Goal: Task Accomplishment & Management: Use online tool/utility

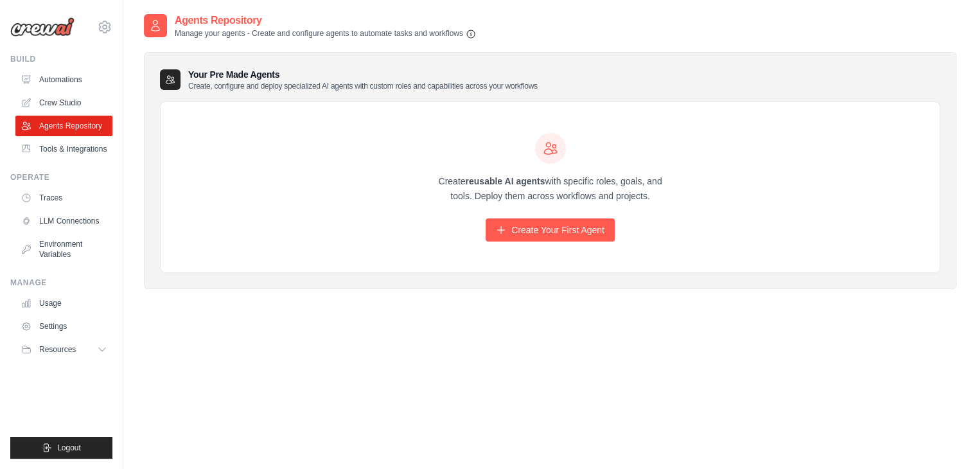
drag, startPoint x: 440, startPoint y: 185, endPoint x: 419, endPoint y: 159, distance: 33.4
click at [419, 159] on div "Create reusable AI agents with specific roles, goals, and tools. Deploy them ac…" at bounding box center [550, 187] width 779 height 171
click at [62, 143] on link "Tools & Integrations" at bounding box center [65, 149] width 97 height 21
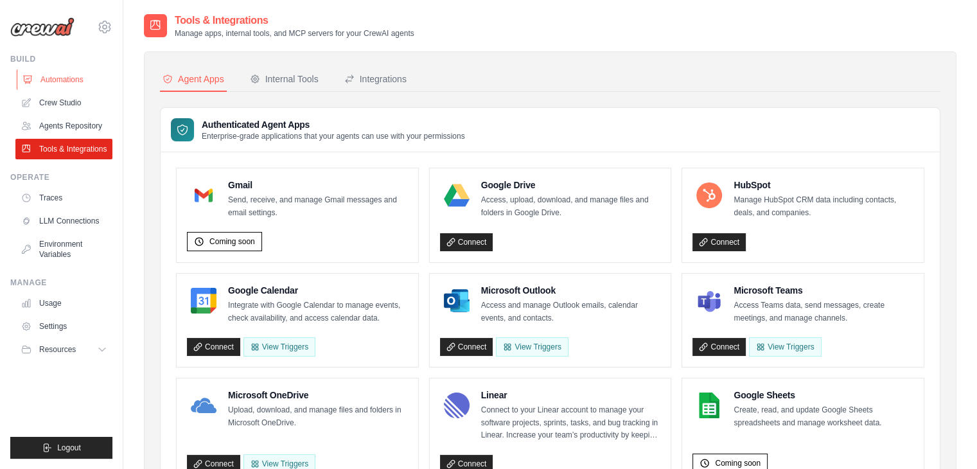
click at [45, 83] on link "Automations" at bounding box center [65, 79] width 97 height 21
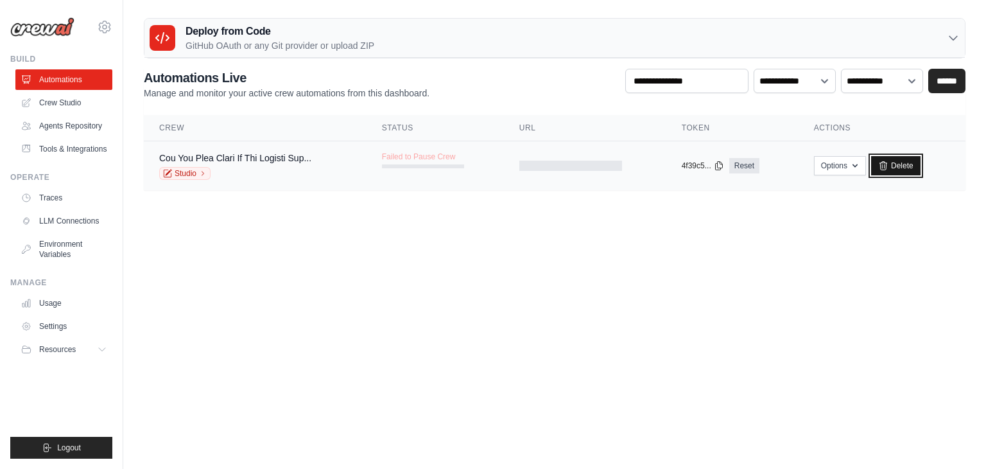
click at [893, 167] on link "Delete" at bounding box center [895, 165] width 49 height 19
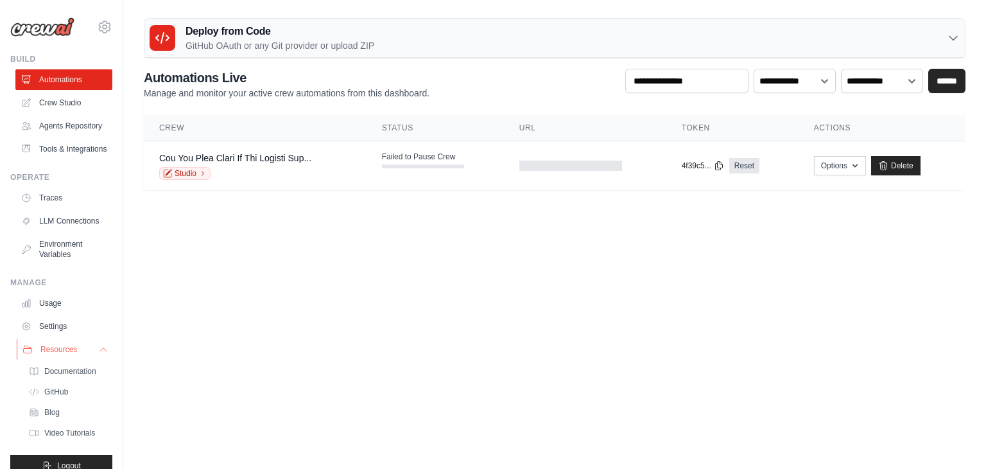
click at [98, 354] on icon at bounding box center [103, 349] width 10 height 10
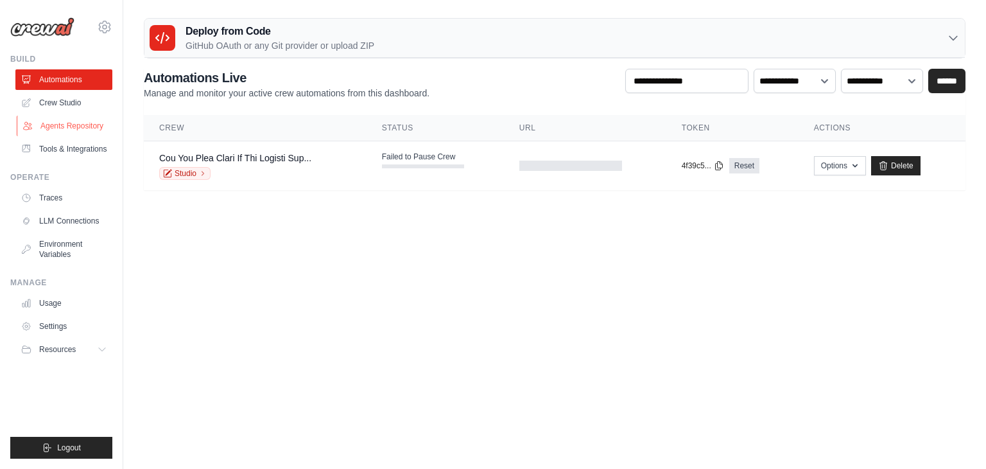
click at [60, 121] on link "Agents Repository" at bounding box center [65, 126] width 97 height 21
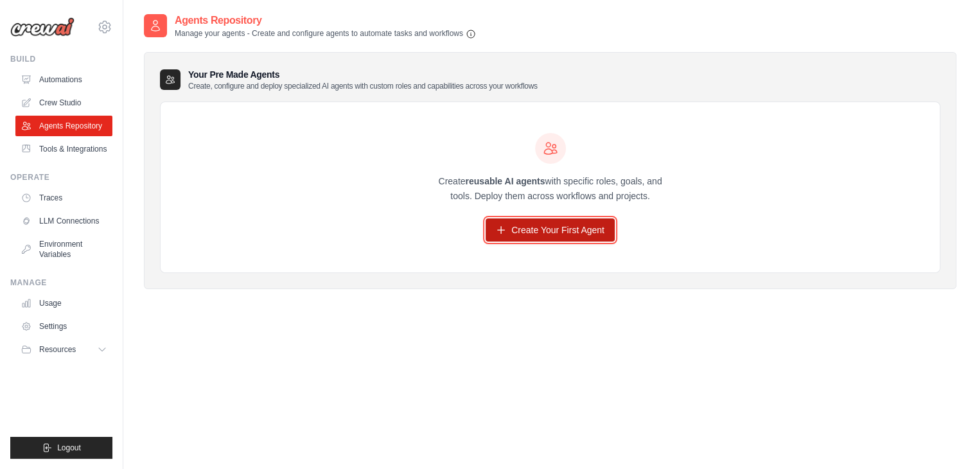
click at [541, 230] on link "Create Your First Agent" at bounding box center [549, 229] width 129 height 23
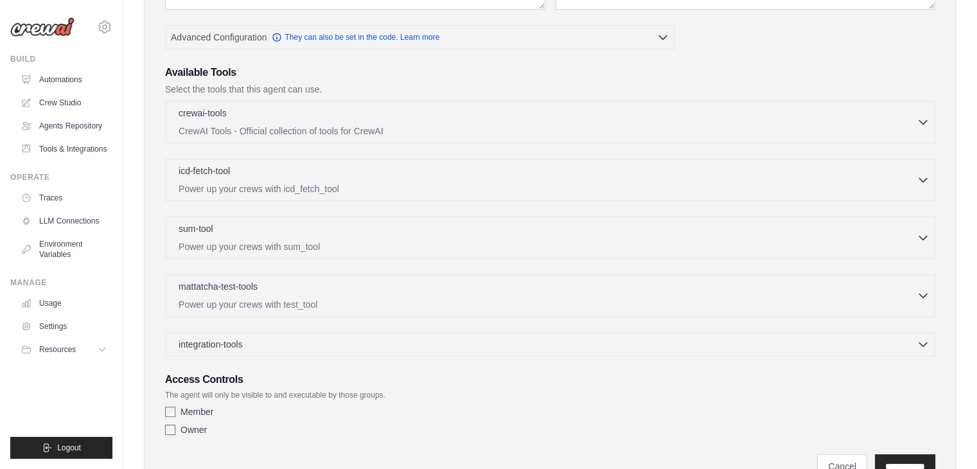
scroll to position [315, 0]
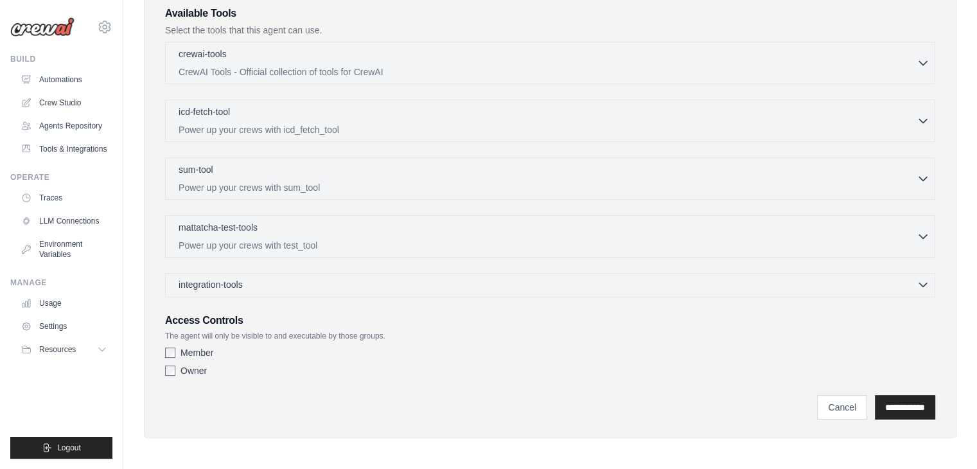
click at [377, 283] on div "integration-tools 0 selected" at bounding box center [554, 284] width 751 height 13
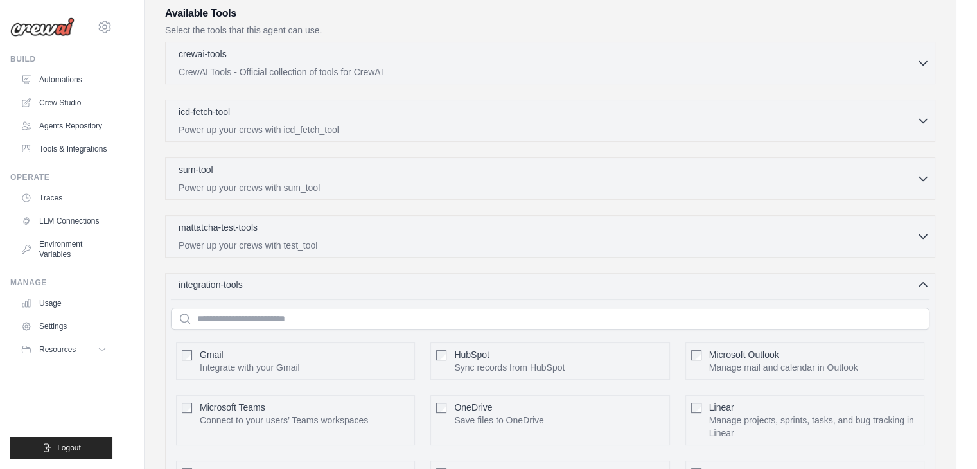
click at [377, 283] on div "integration-tools 0 selected" at bounding box center [554, 284] width 751 height 13
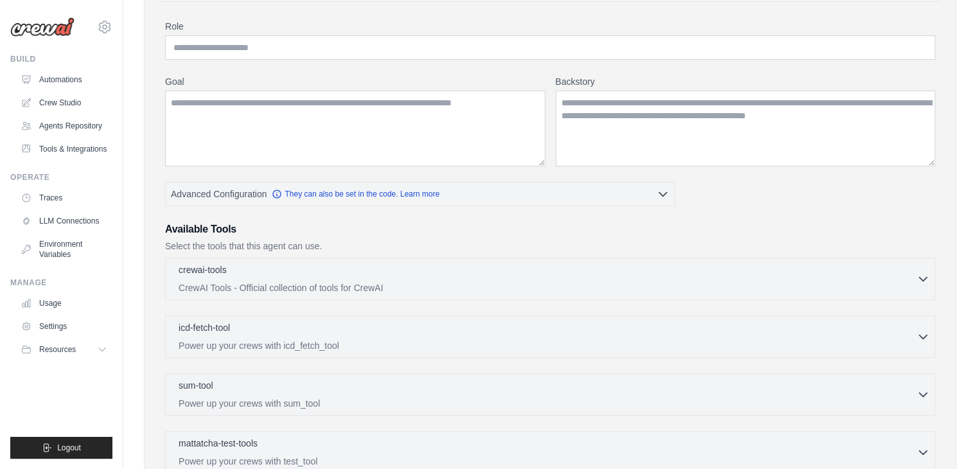
scroll to position [100, 0]
click at [359, 331] on div "icd-fetch-tool 0 selected" at bounding box center [548, 327] width 738 height 15
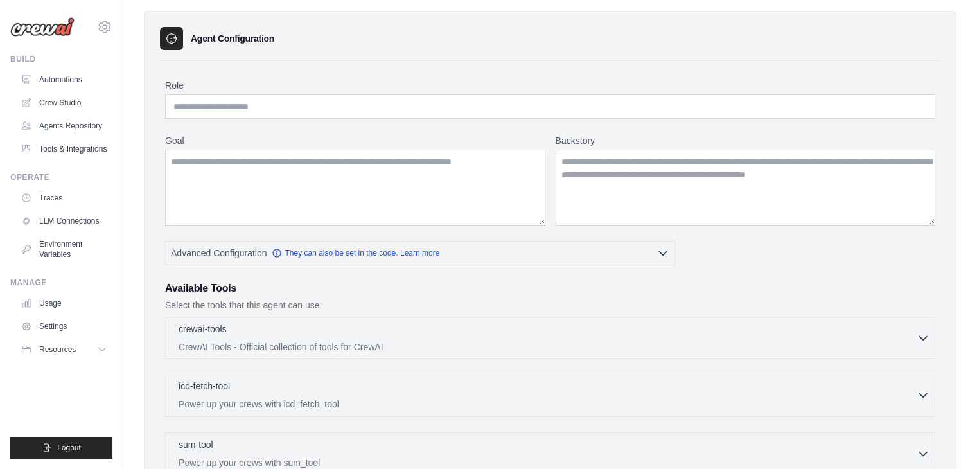
scroll to position [0, 0]
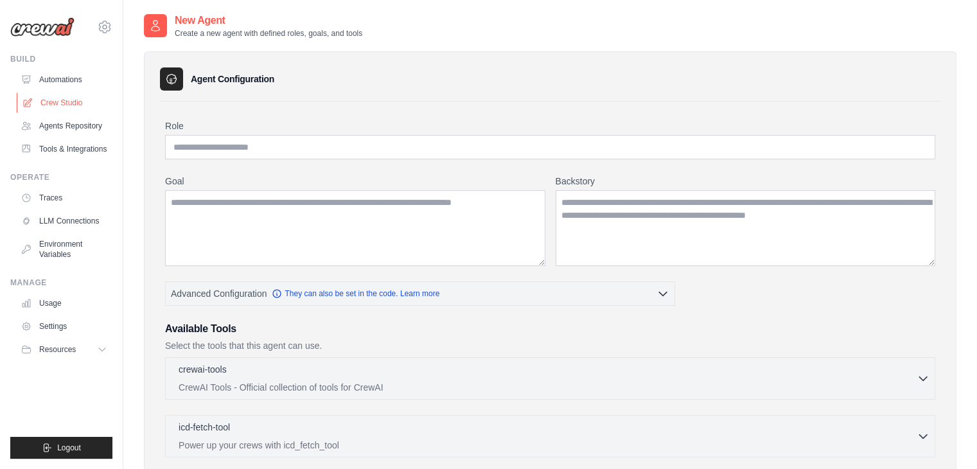
click at [60, 98] on link "Crew Studio" at bounding box center [65, 102] width 97 height 21
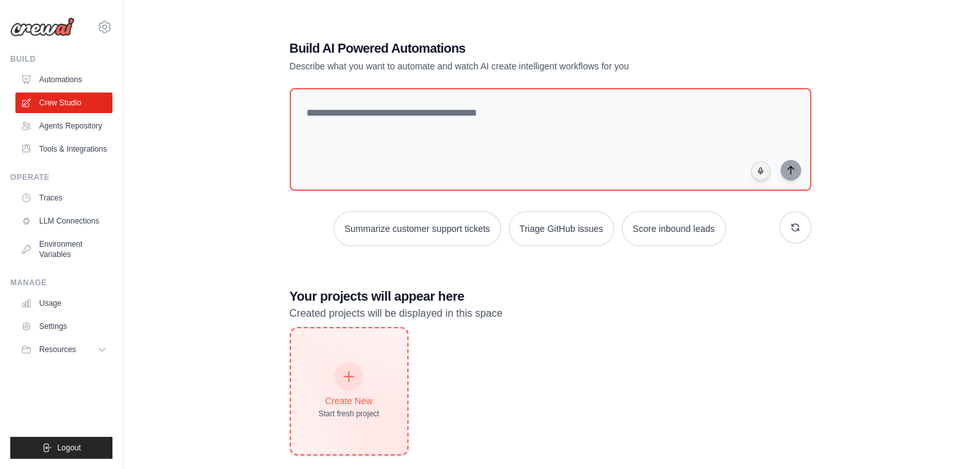
click at [340, 365] on div at bounding box center [349, 376] width 28 height 28
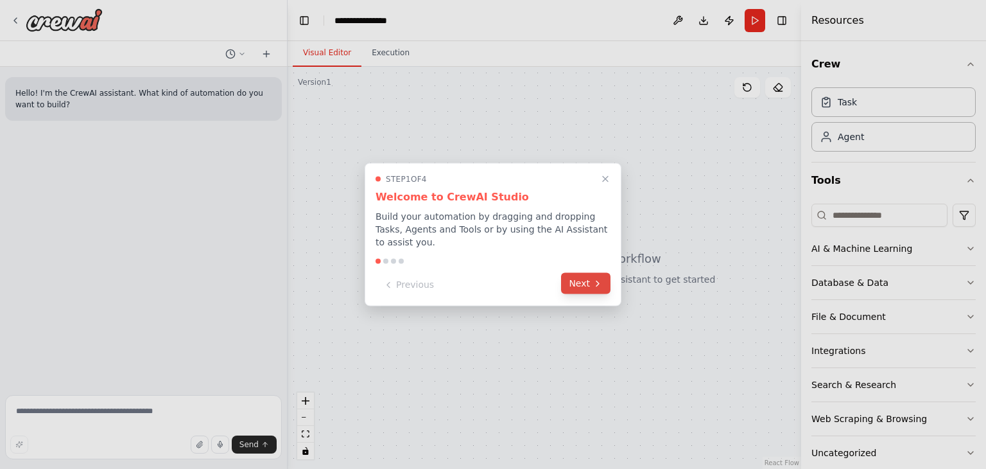
click at [575, 276] on button "Next" at bounding box center [585, 283] width 49 height 21
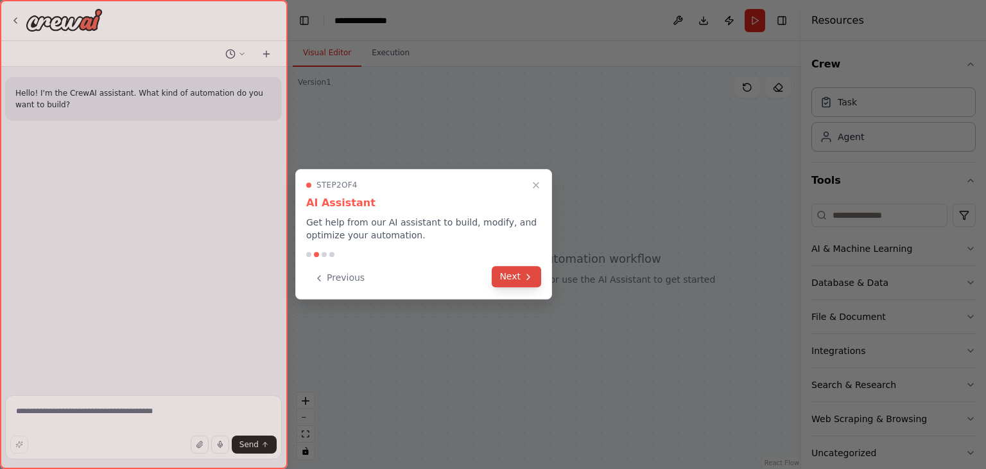
click at [524, 278] on icon at bounding box center [528, 277] width 10 height 10
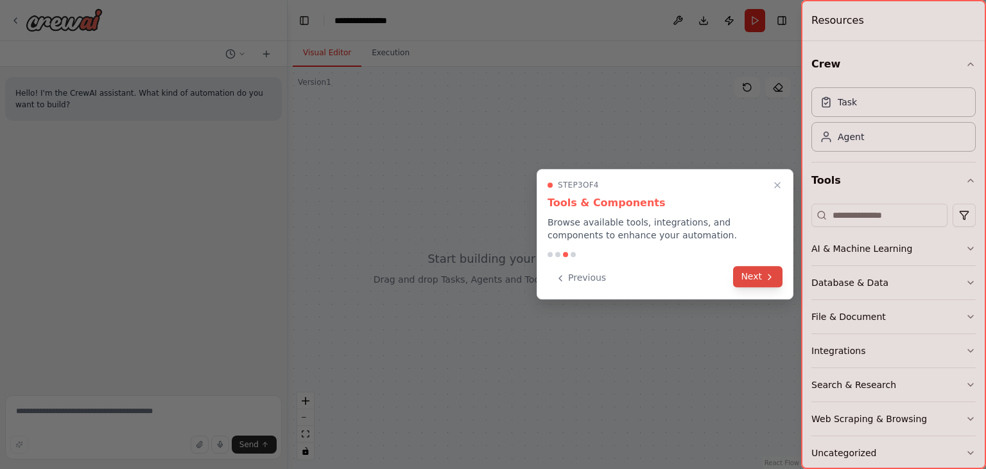
click at [747, 274] on button "Next" at bounding box center [757, 276] width 49 height 21
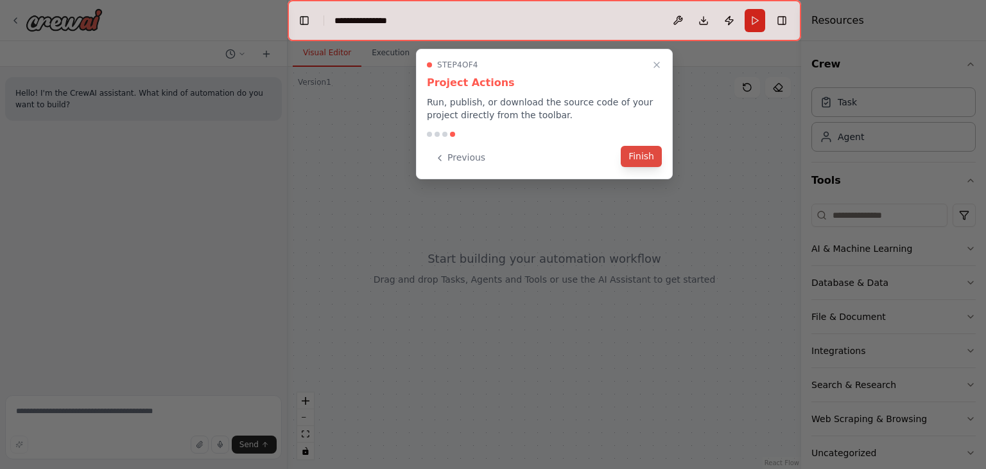
click at [640, 155] on button "Finish" at bounding box center [641, 156] width 41 height 21
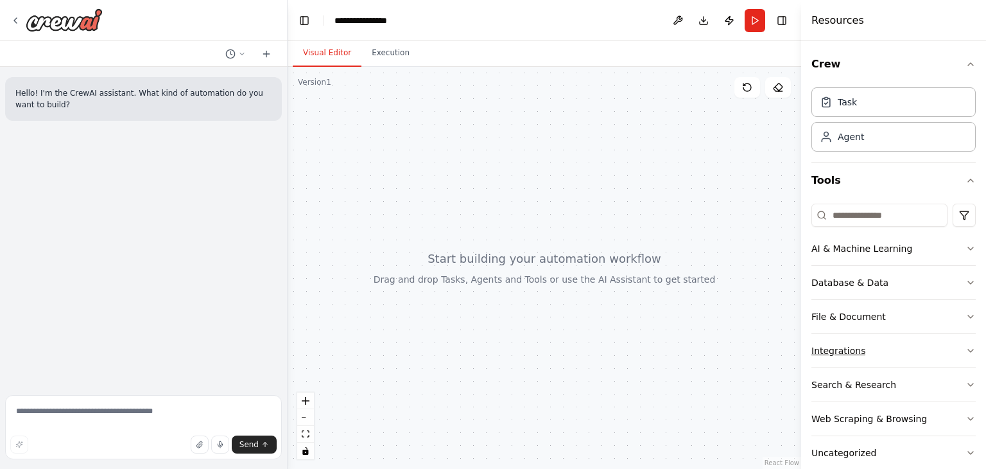
scroll to position [21, 0]
